Goal: Check status: Check status

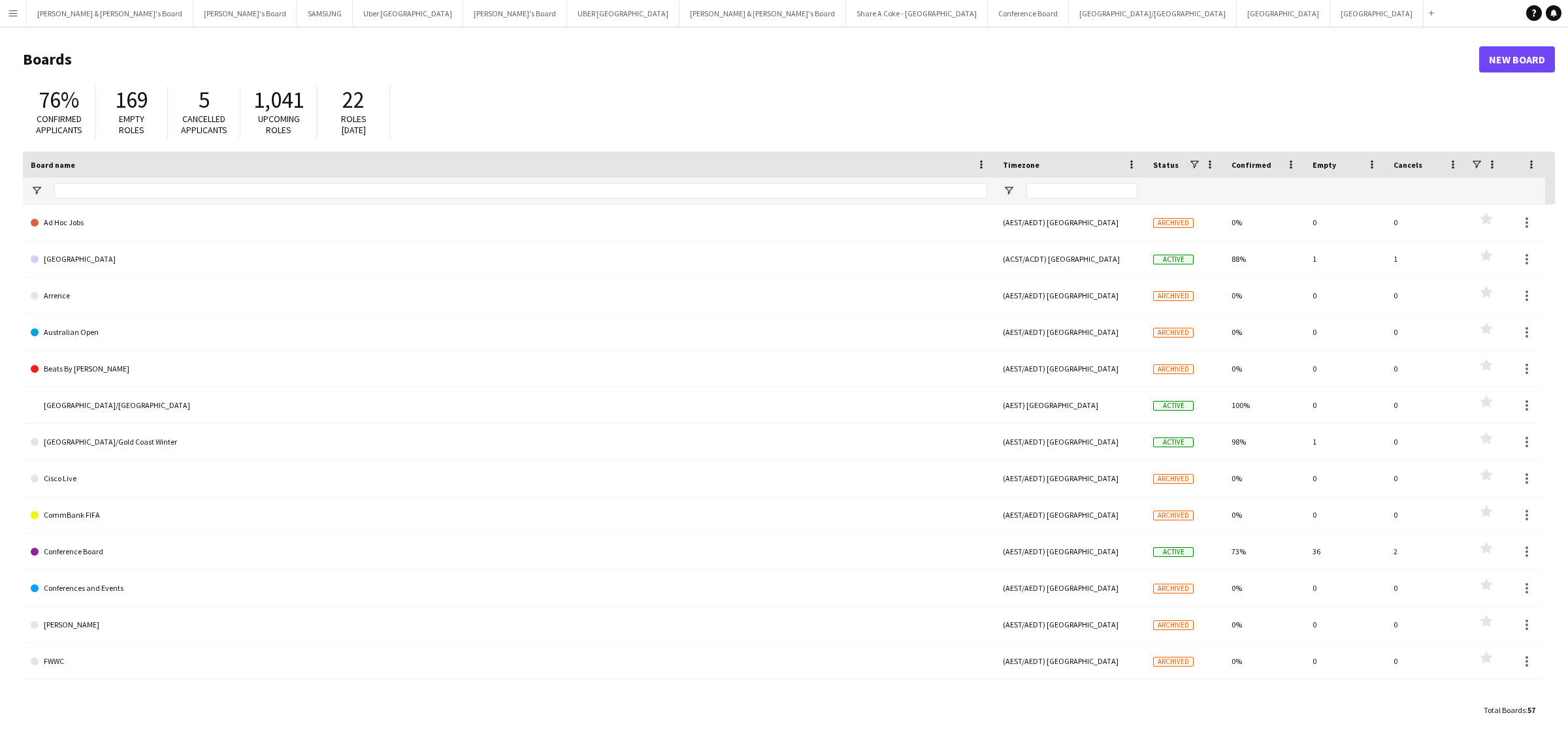
click at [10, 17] on app-icon "Menu" at bounding box center [13, 13] width 11 height 11
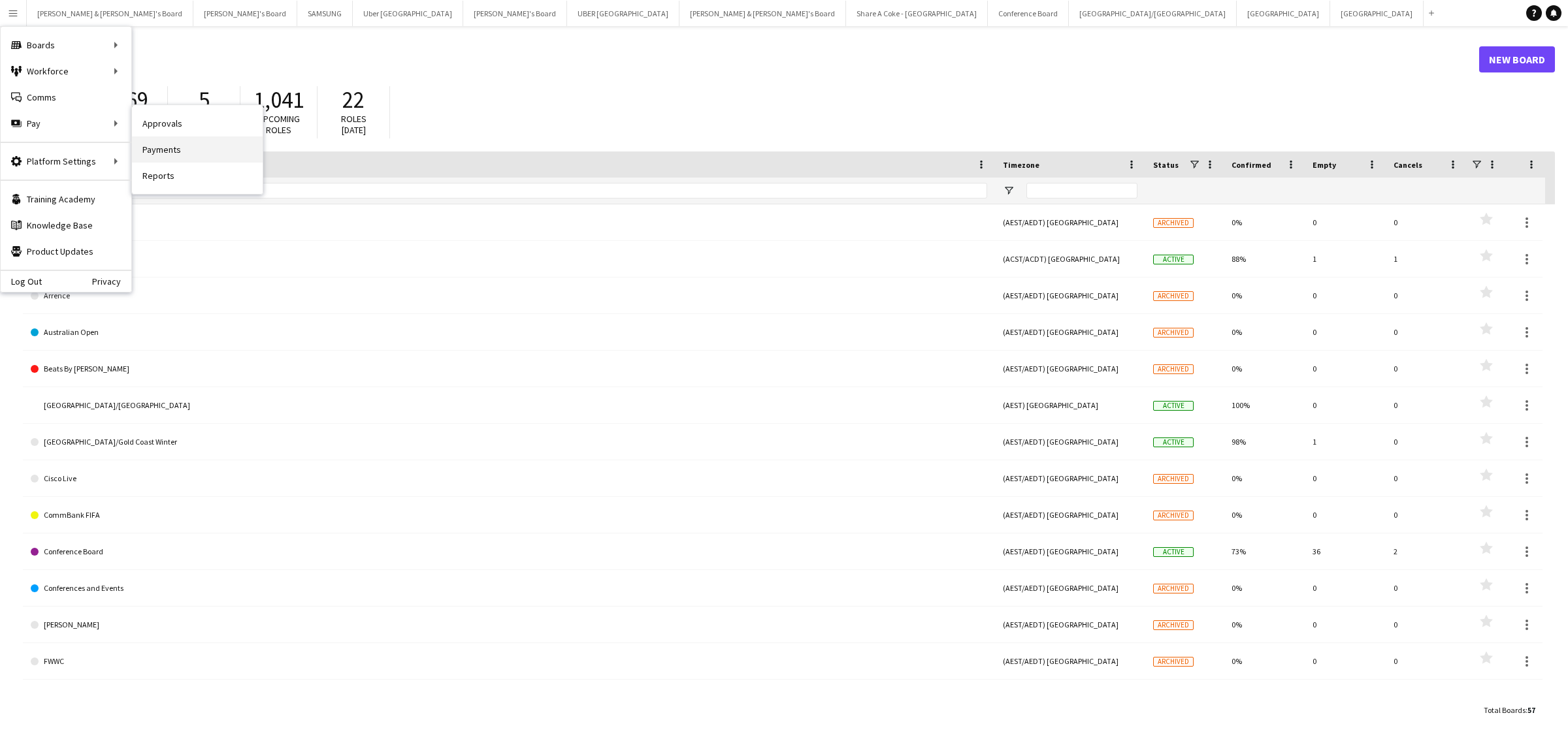
click at [184, 144] on link "Payments" at bounding box center [198, 149] width 131 height 26
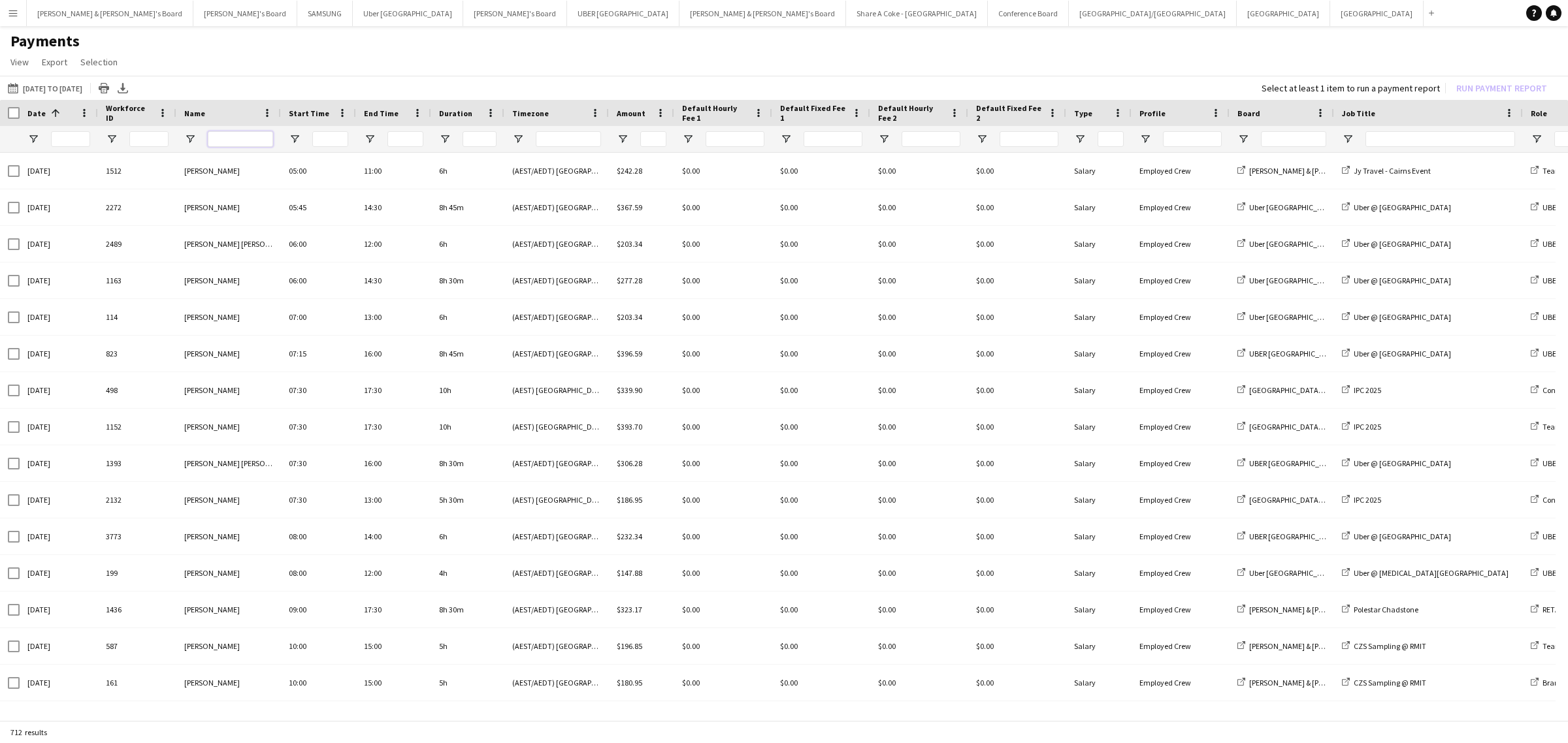
click at [223, 138] on input "Name Filter Input" at bounding box center [240, 139] width 65 height 16
type input "**"
click at [1429, 135] on input "Job Title Filter Input" at bounding box center [1440, 139] width 149 height 16
drag, startPoint x: 226, startPoint y: 142, endPoint x: 187, endPoint y: 137, distance: 39.3
click at [187, 137] on div "**" at bounding box center [228, 139] width 105 height 26
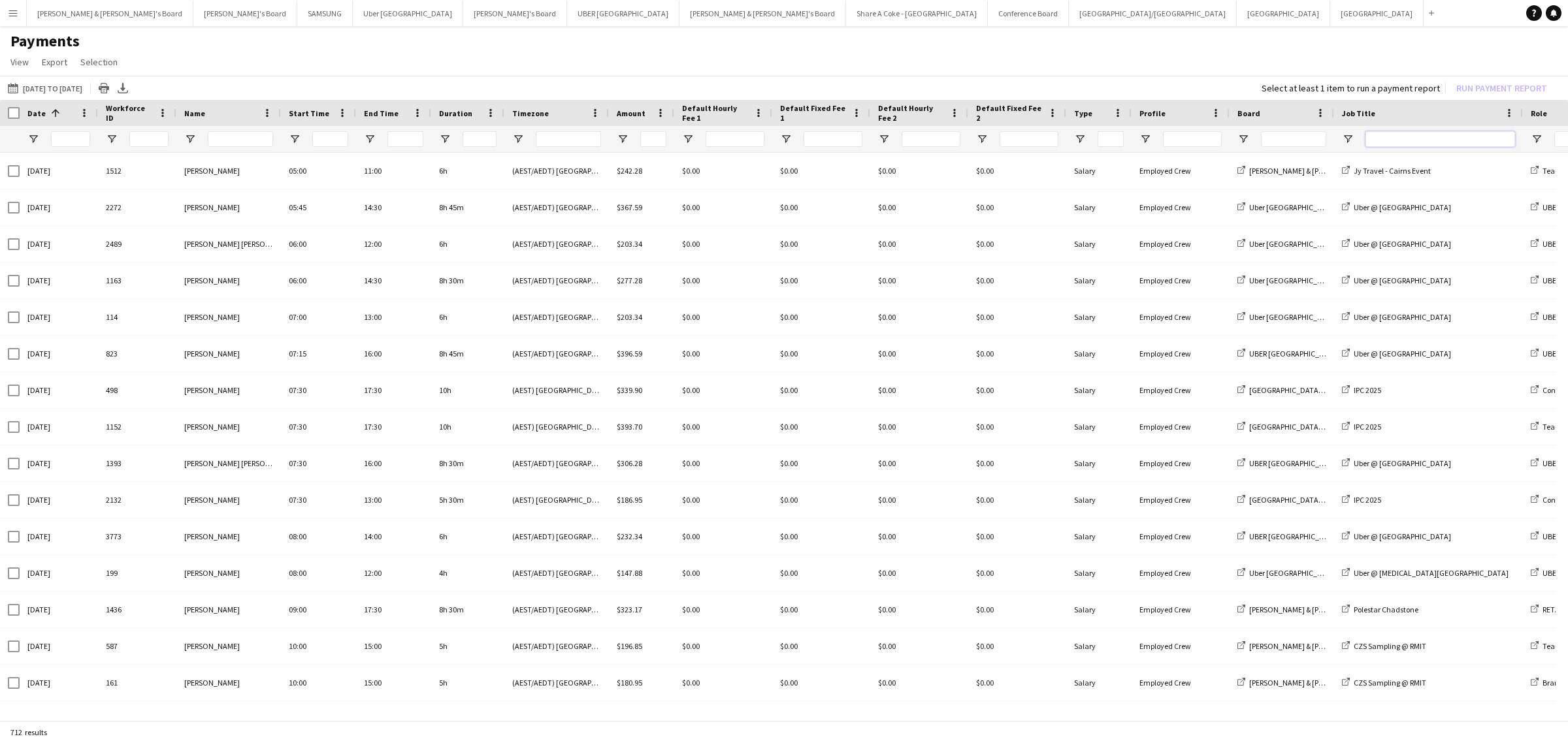
click at [1409, 142] on input "Job Title Filter Input" at bounding box center [1440, 139] width 149 height 16
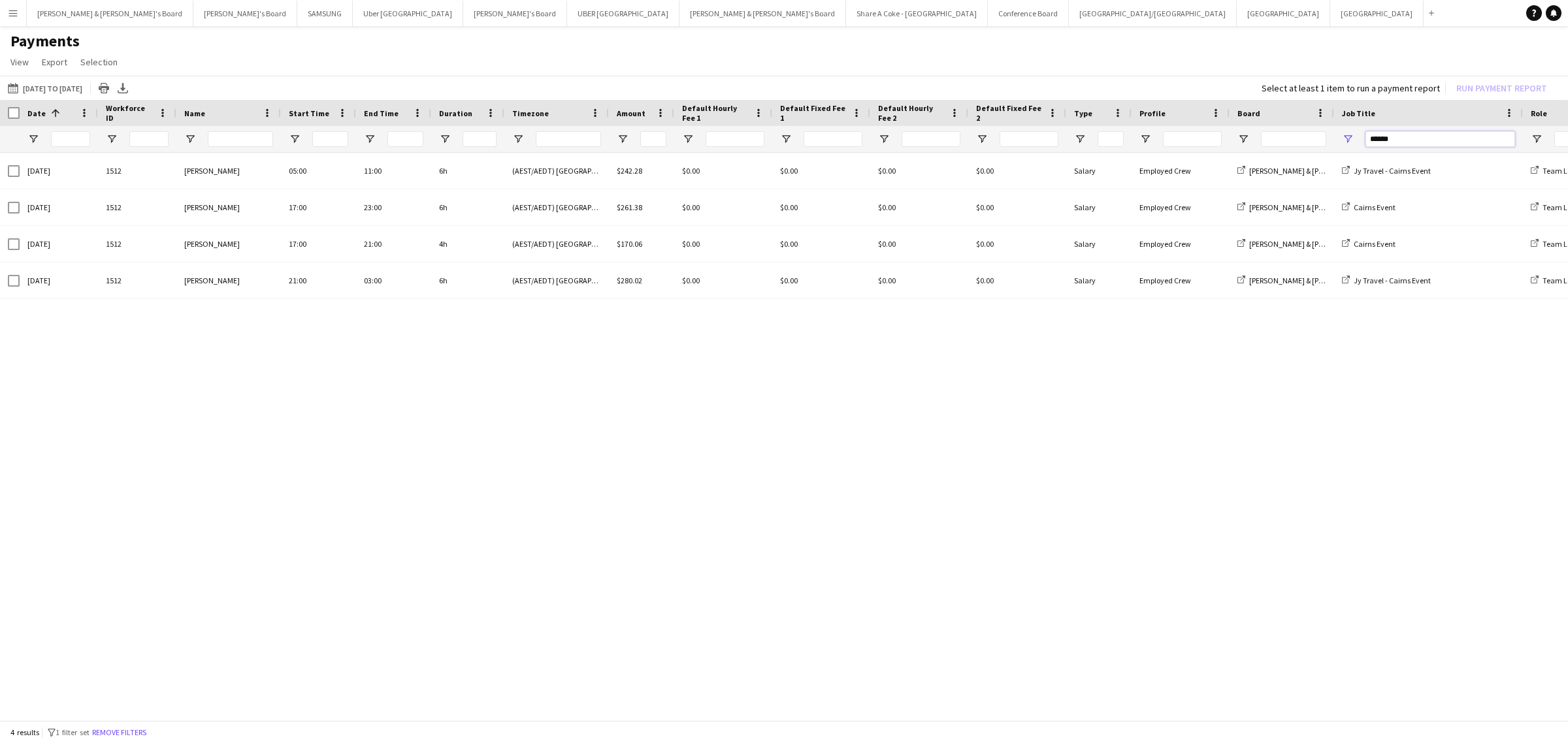
type input "******"
drag, startPoint x: 1426, startPoint y: 135, endPoint x: 1269, endPoint y: 142, distance: 157.2
click at [1269, 142] on div at bounding box center [1121, 139] width 2242 height 26
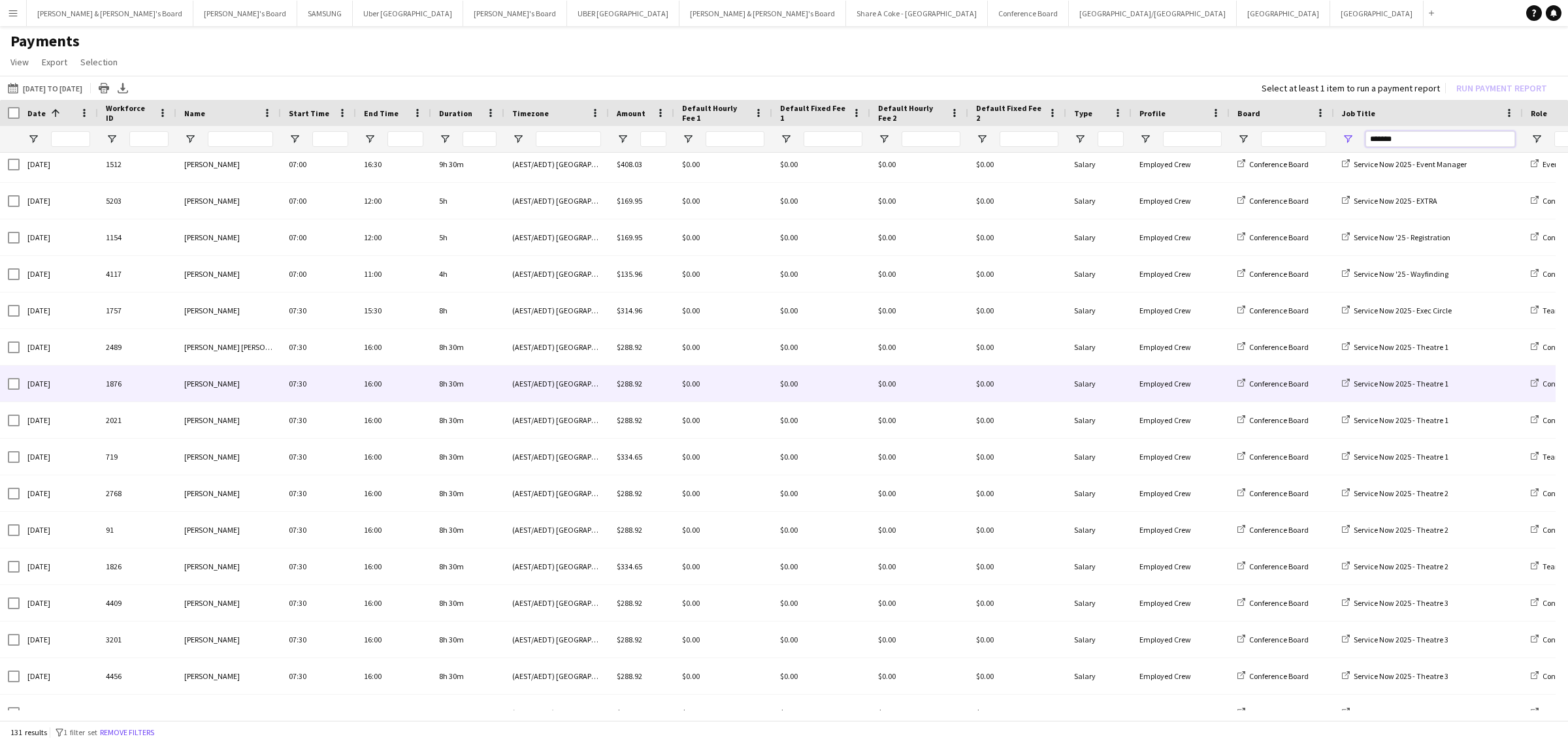
scroll to position [3261, 0]
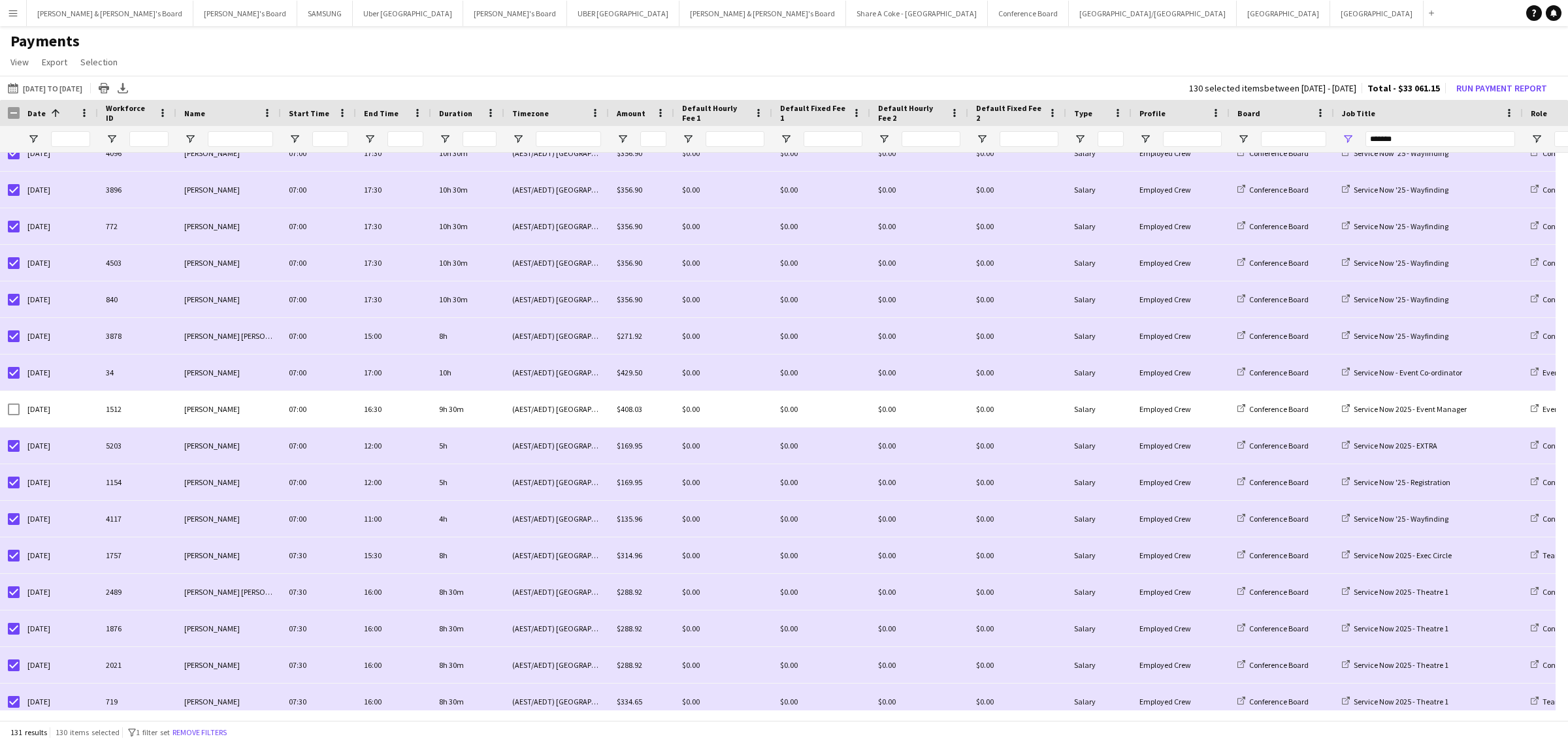
drag, startPoint x: 388, startPoint y: 58, endPoint x: 416, endPoint y: 74, distance: 32.2
click at [389, 58] on app-page-menu "View Customise view Customise filters Reset Filters Reset View Reset All Export…" at bounding box center [784, 63] width 1568 height 25
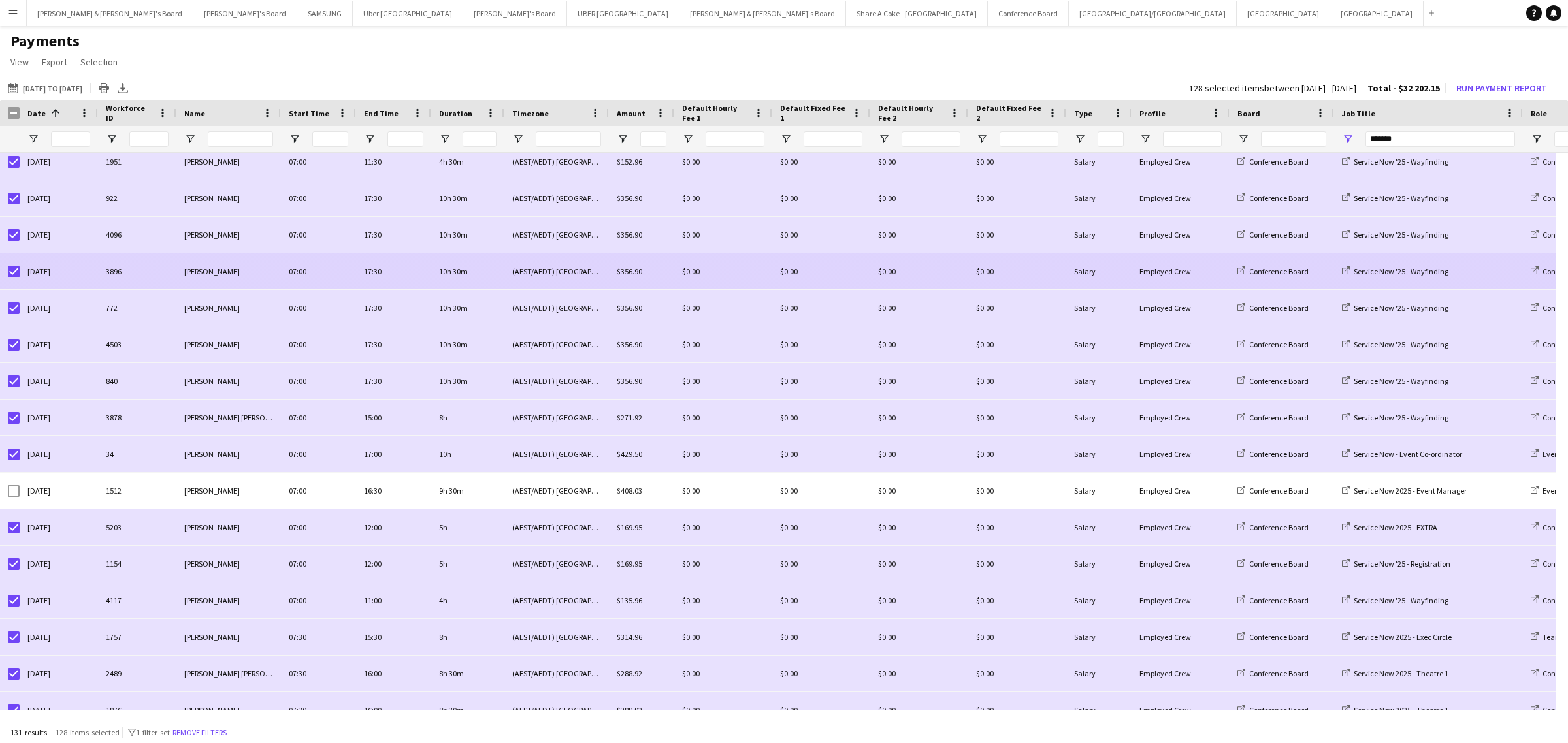
scroll to position [2709, 0]
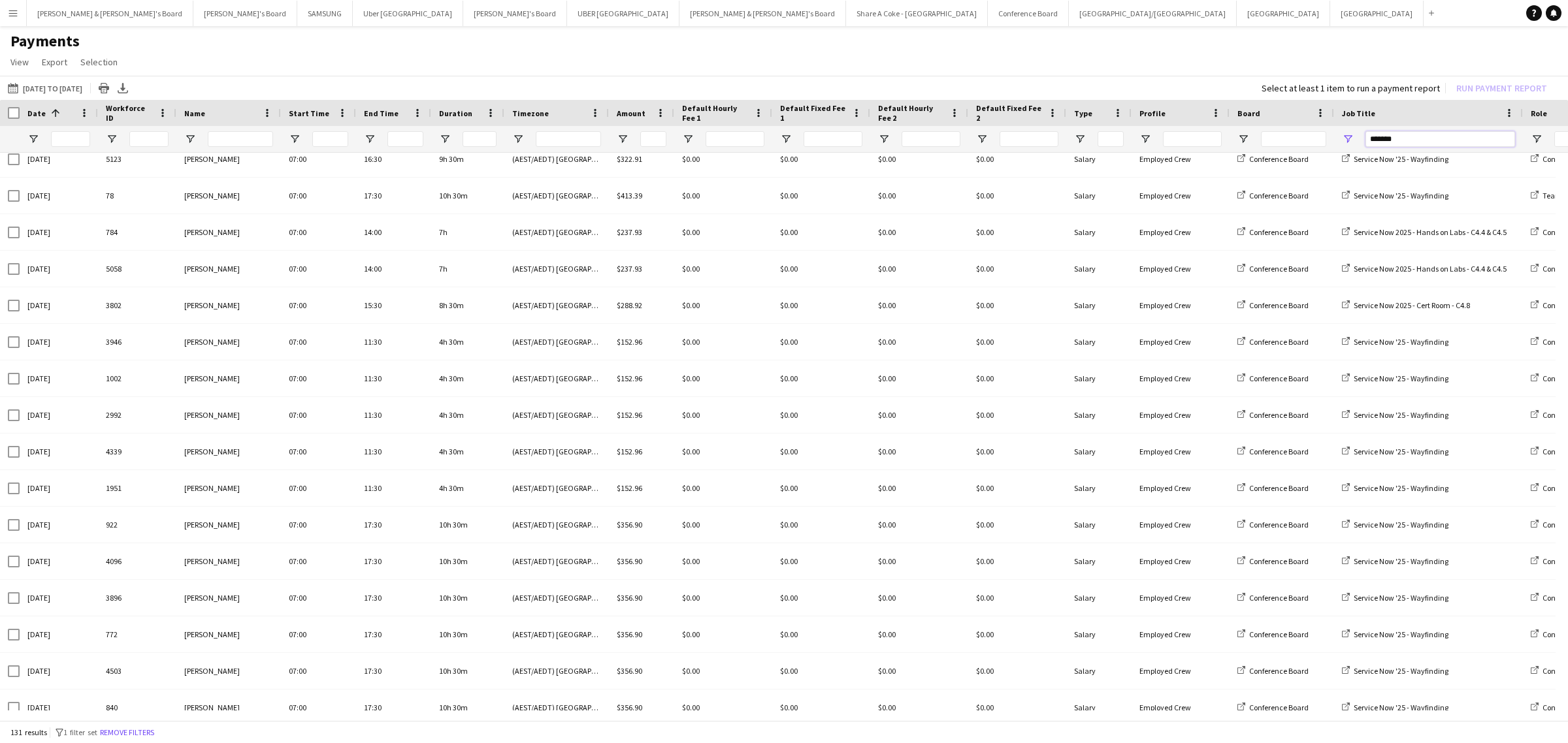
drag, startPoint x: 1399, startPoint y: 139, endPoint x: 1296, endPoint y: 141, distance: 103.0
click at [1296, 141] on div at bounding box center [1121, 139] width 2242 height 26
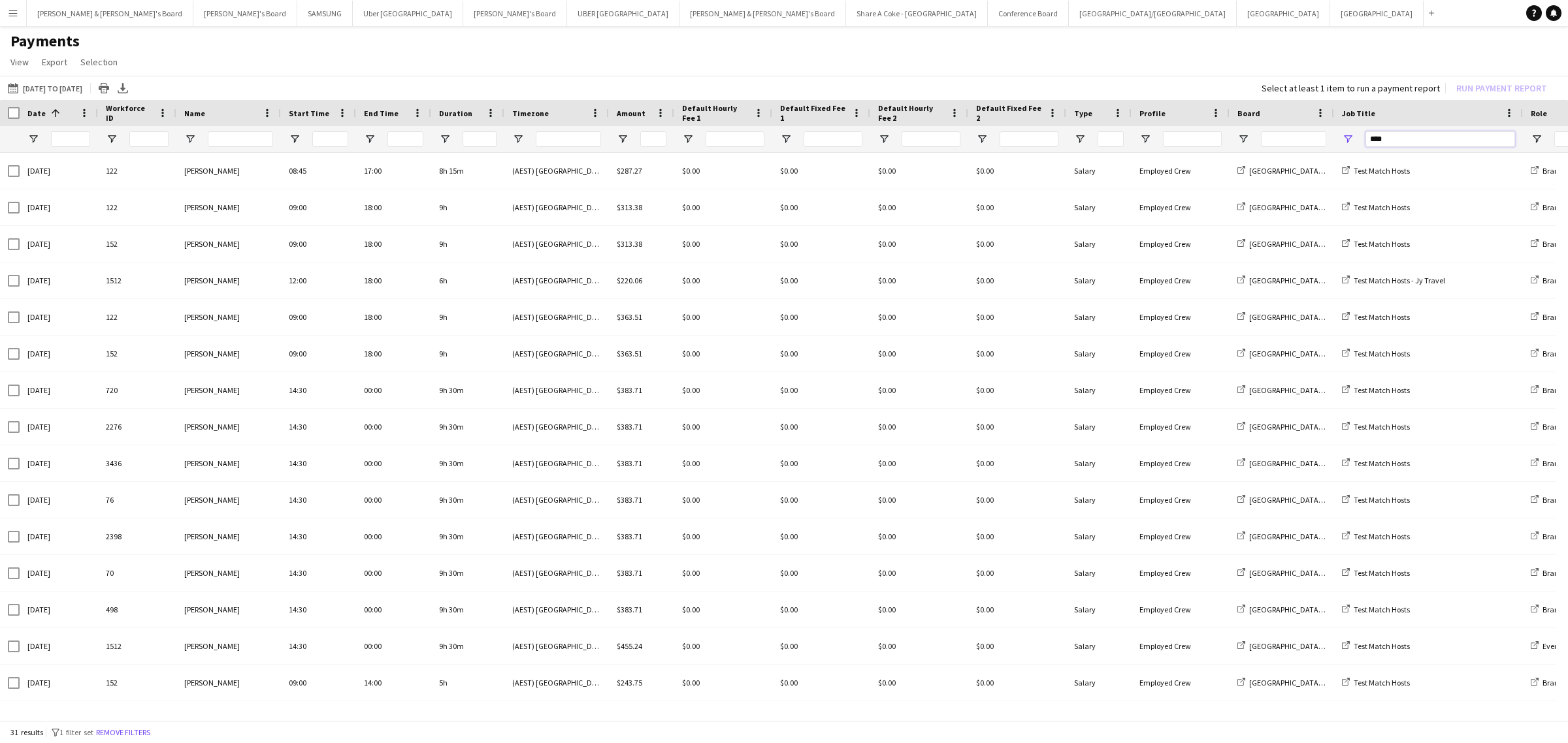
type input "****"
click at [53, 87] on button "[DATE] to [DATE] [DATE] to [DATE]" at bounding box center [45, 88] width 80 height 16
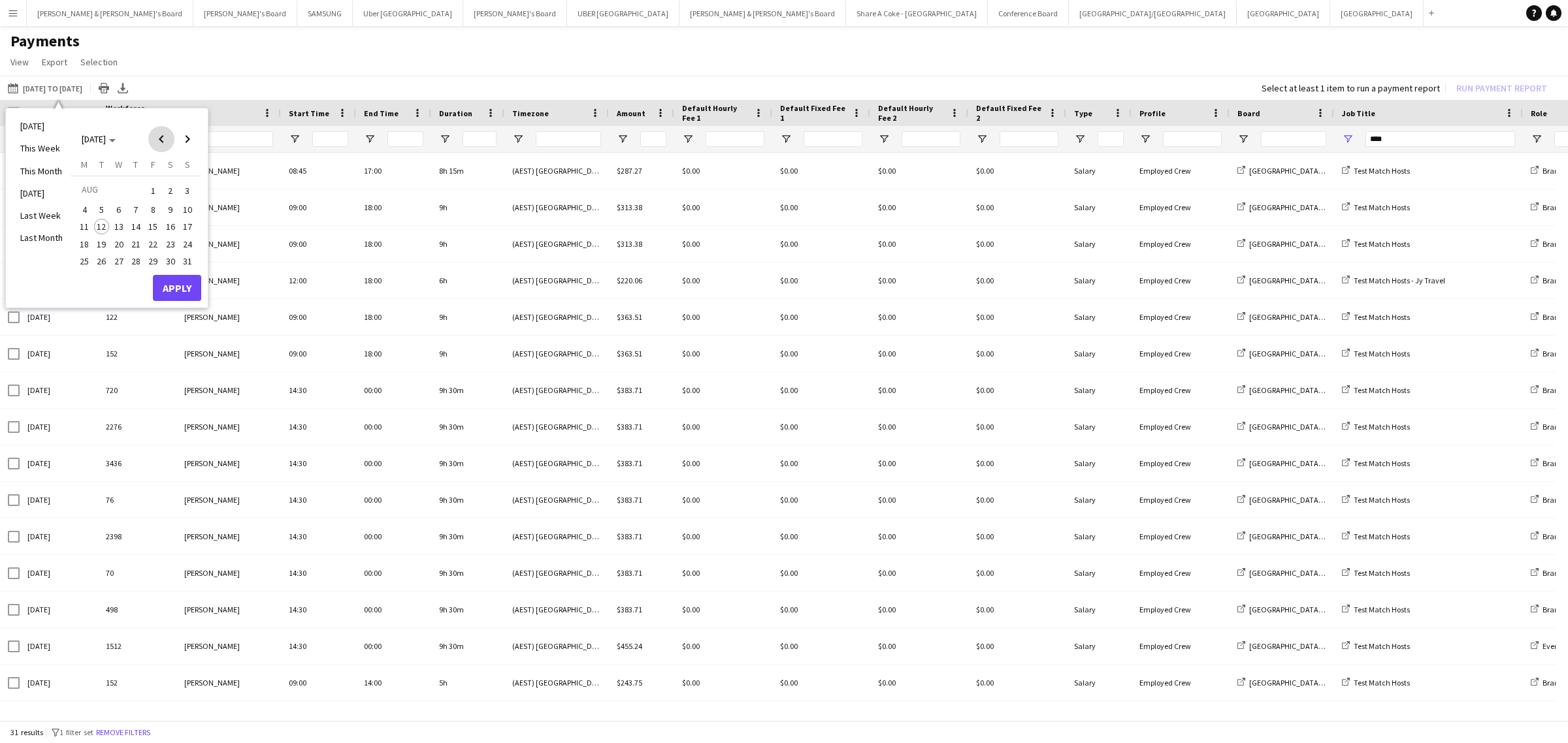
click at [164, 136] on span "Previous month" at bounding box center [161, 139] width 26 height 26
click at [116, 240] on span "16" at bounding box center [119, 241] width 16 height 16
click at [189, 138] on span "Next month" at bounding box center [187, 139] width 26 height 26
click at [96, 224] on span "12" at bounding box center [102, 227] width 16 height 16
click at [174, 279] on button "Apply" at bounding box center [177, 288] width 48 height 26
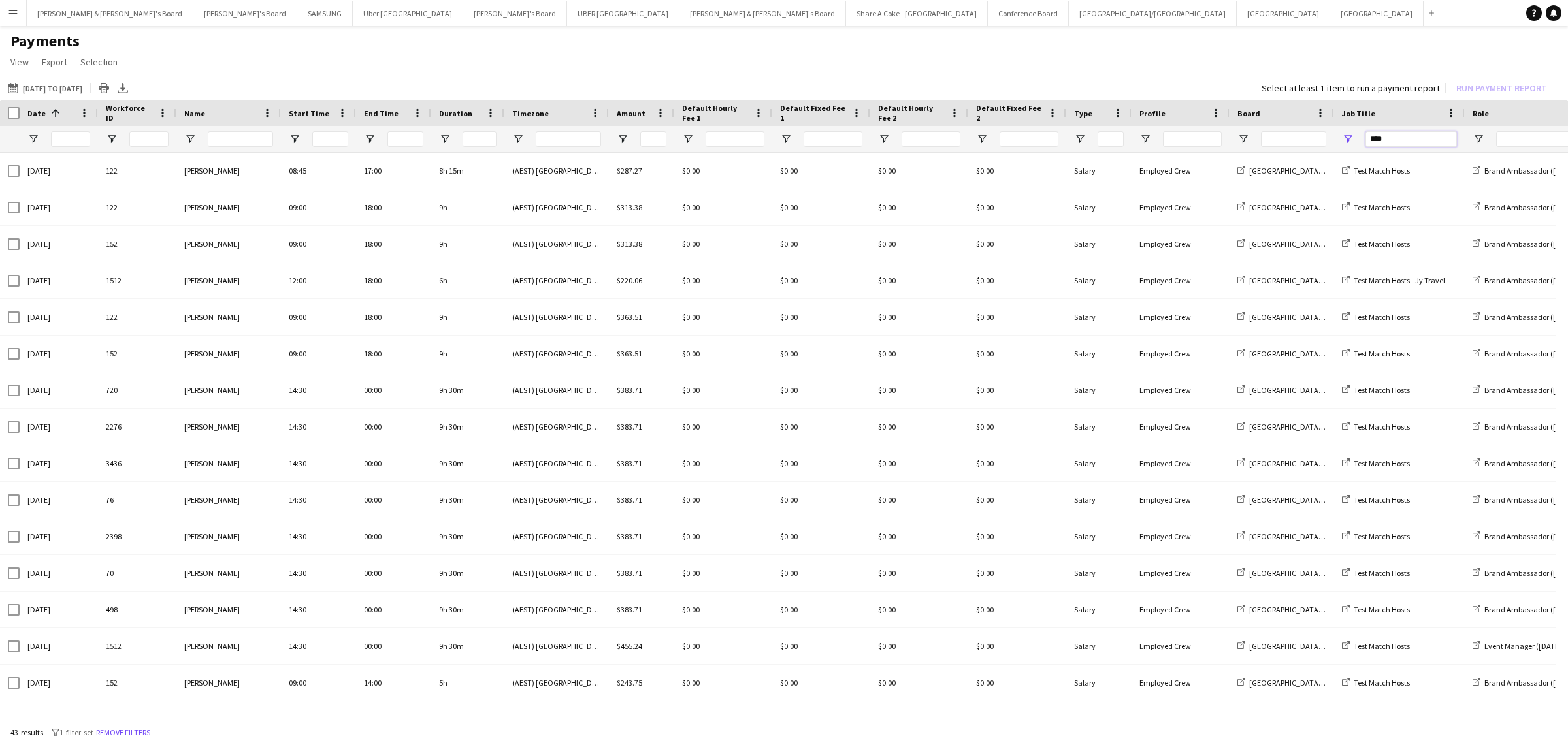
click at [1414, 137] on input "****" at bounding box center [1411, 139] width 92 height 16
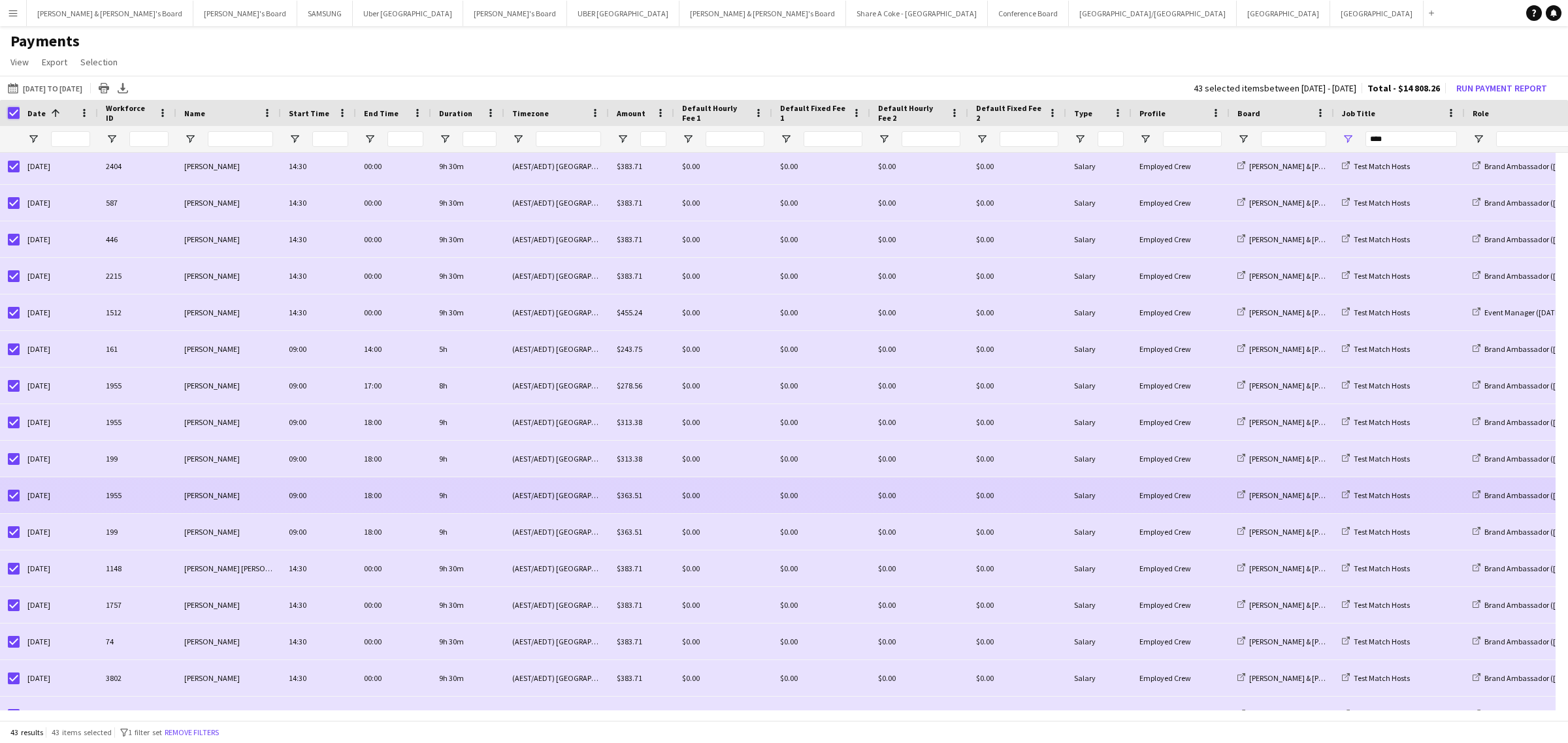
scroll to position [1013, 0]
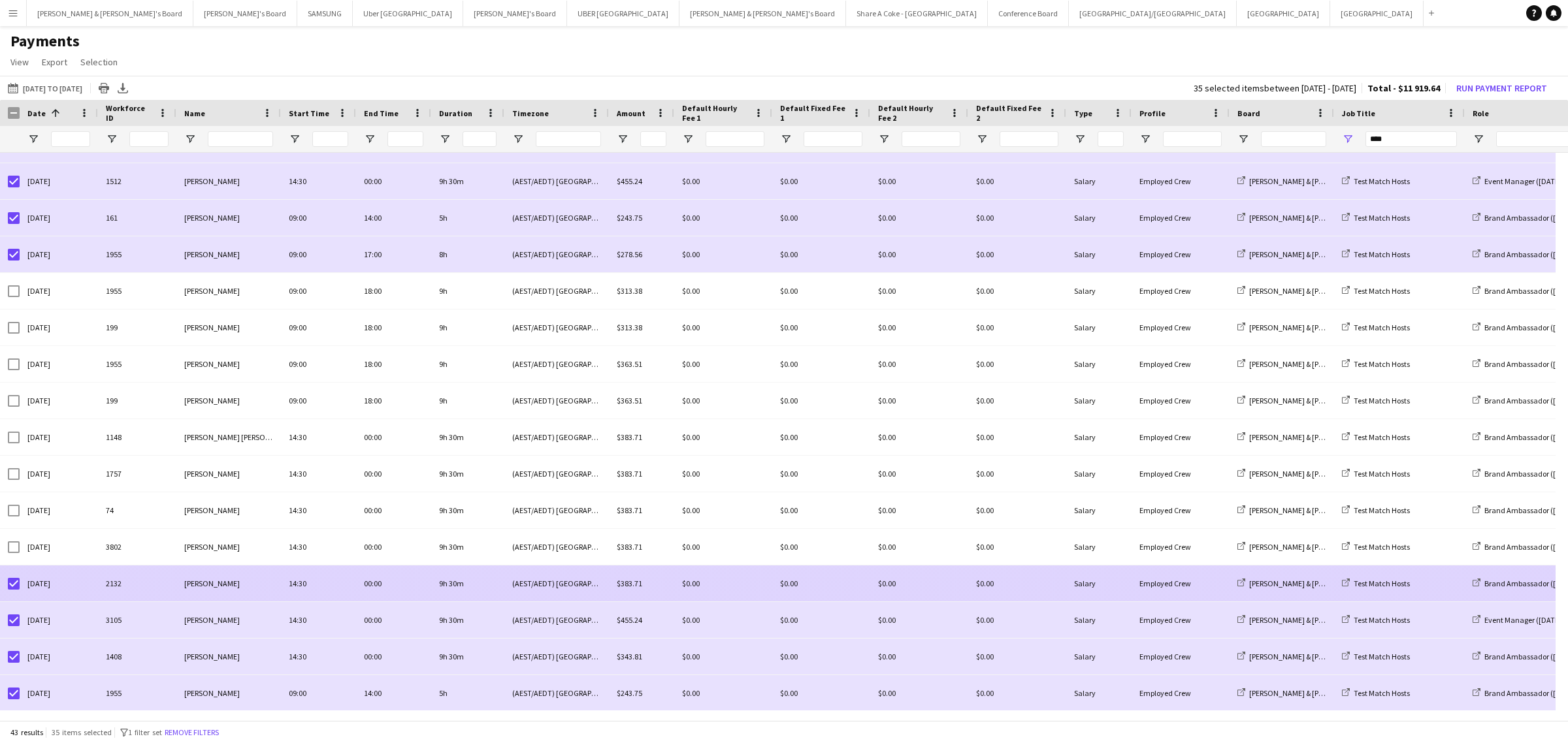
click at [13, 595] on div at bounding box center [14, 583] width 12 height 36
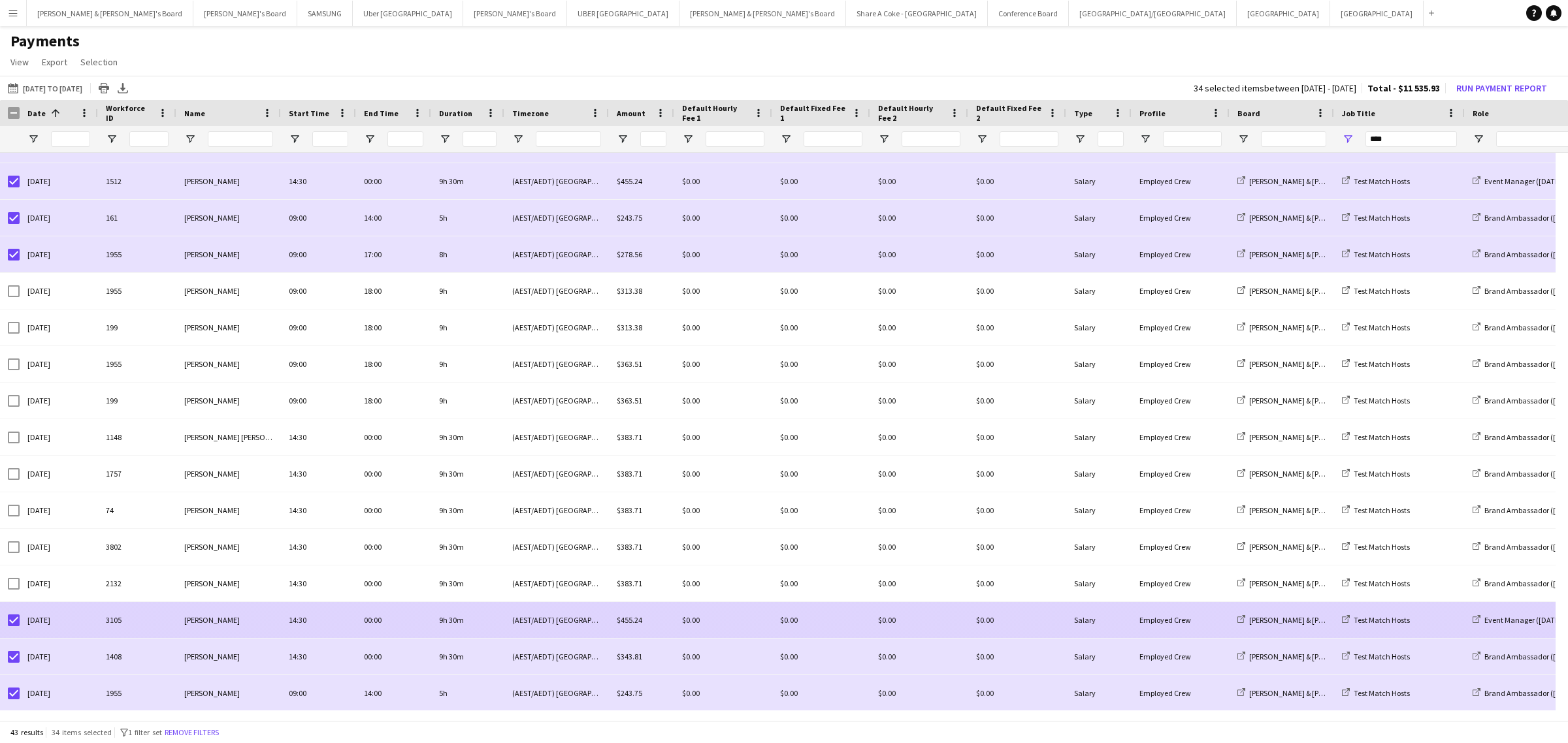
click at [8, 626] on div at bounding box center [14, 620] width 12 height 36
